Goal: Task Accomplishment & Management: Complete application form

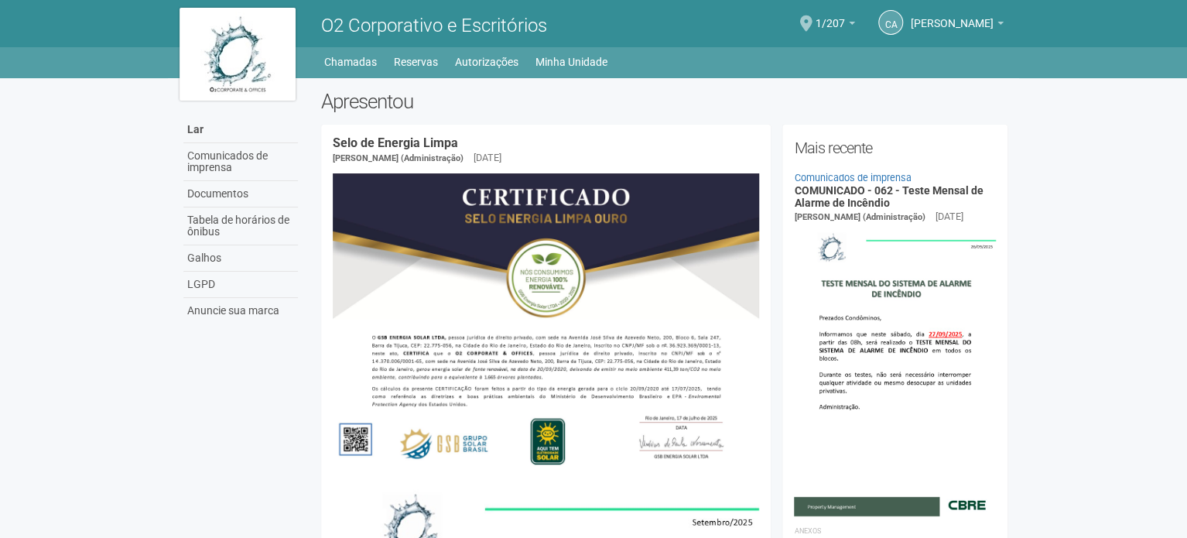
click at [813, 21] on span at bounding box center [806, 23] width 12 height 16
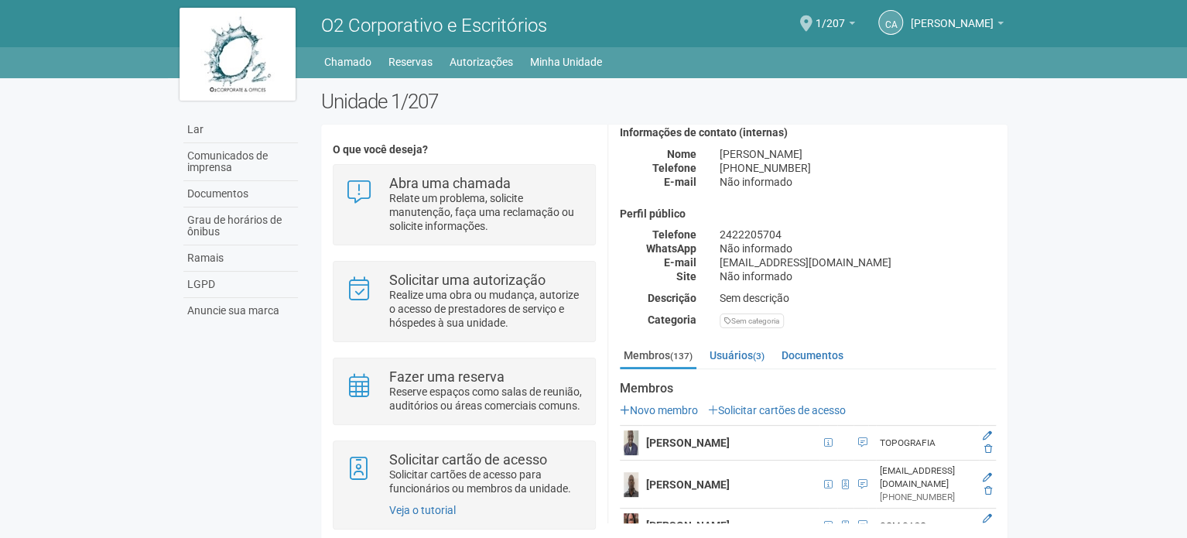
scroll to position [232, 0]
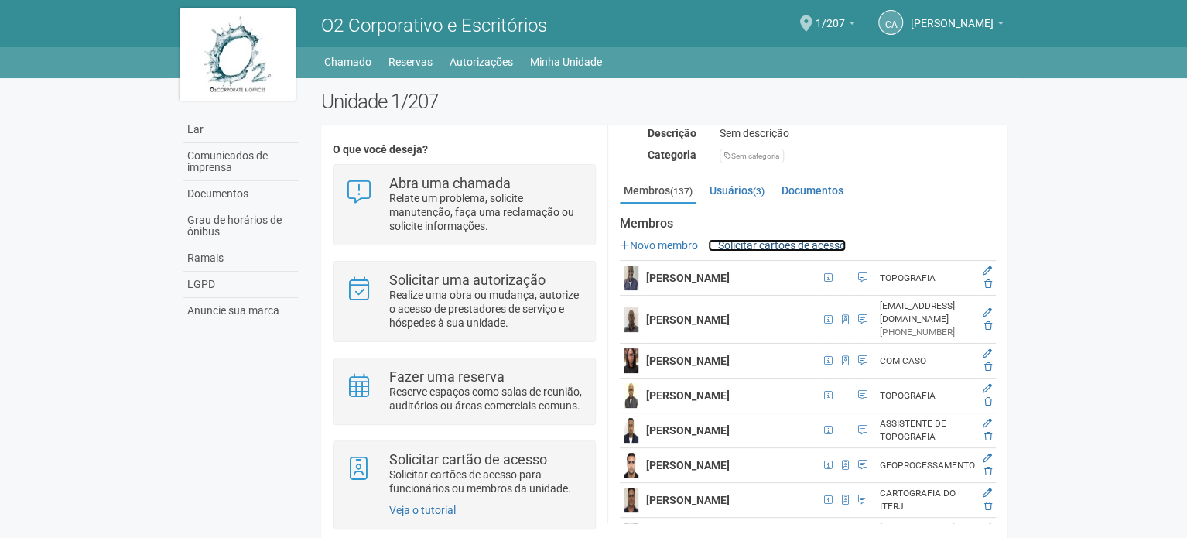
click at [799, 241] on font "Solicitar cartões de acesso" at bounding box center [782, 245] width 128 height 12
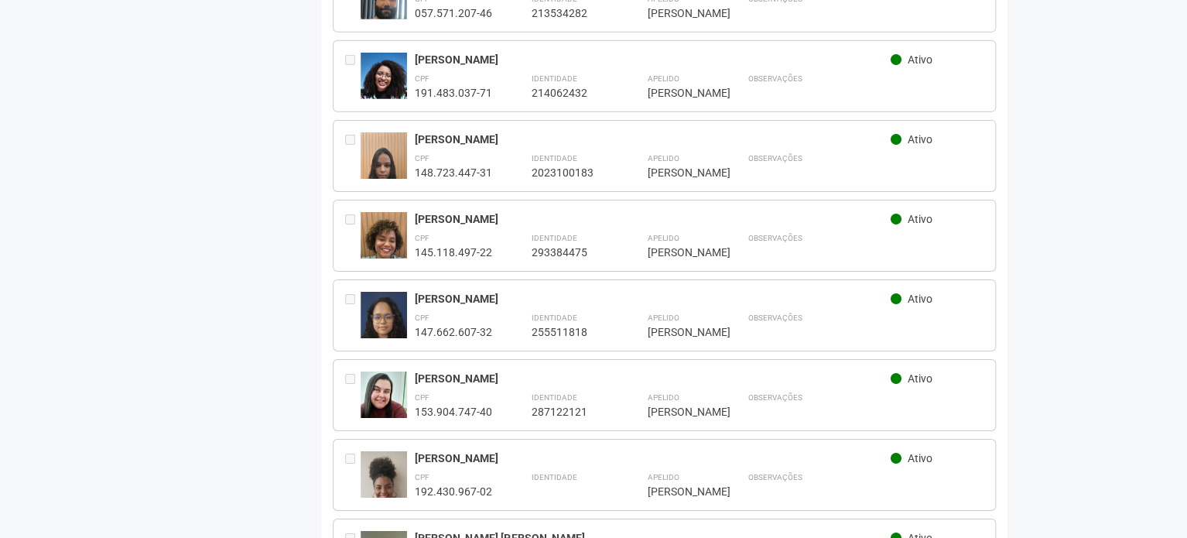
scroll to position [2476, 0]
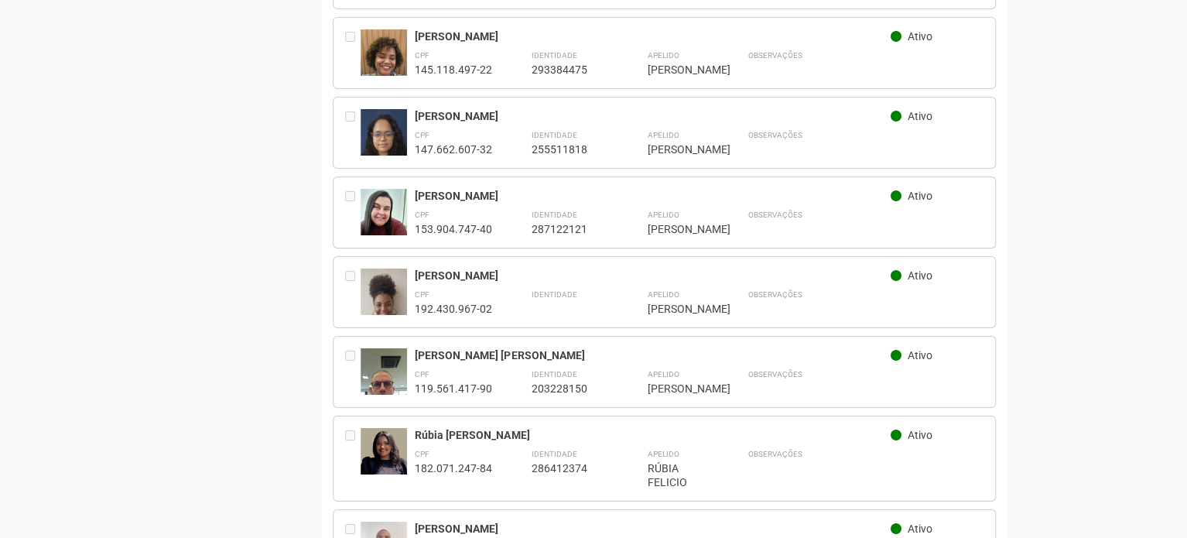
scroll to position [2786, 0]
